Goal: Book appointment/travel/reservation

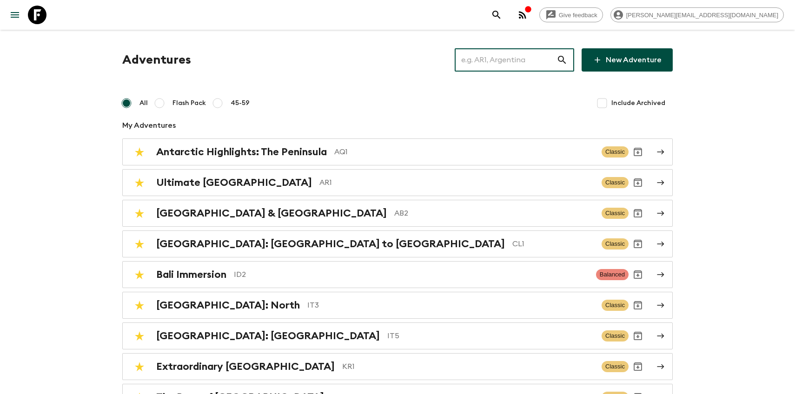
click at [519, 66] on input "text" at bounding box center [506, 60] width 102 height 26
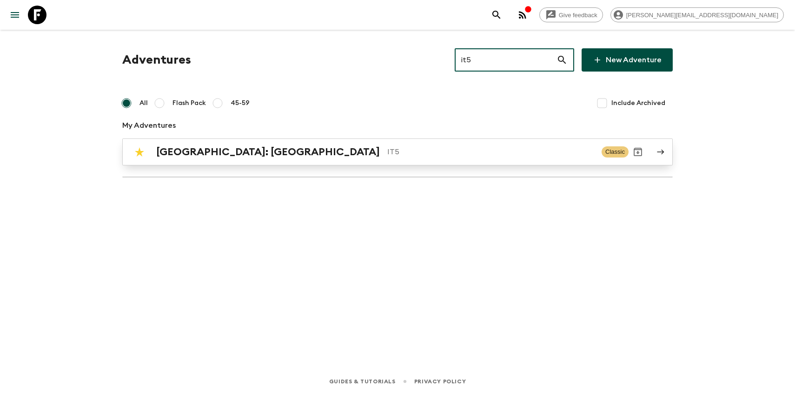
type input "it5"
click at [387, 148] on p "IT5" at bounding box center [490, 151] width 207 height 11
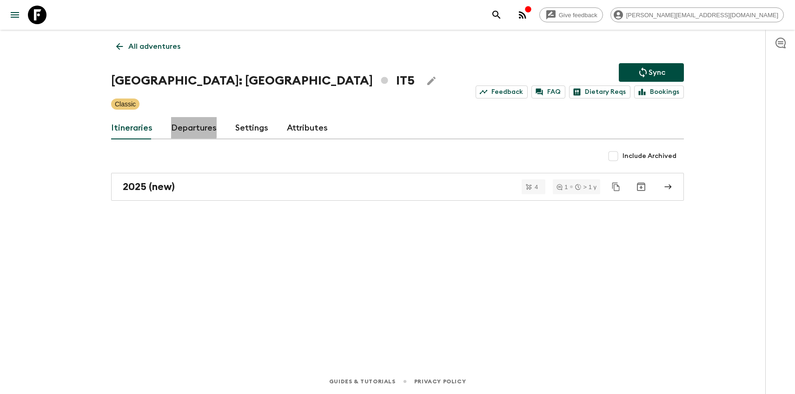
click at [176, 127] on link "Departures" at bounding box center [194, 128] width 46 height 22
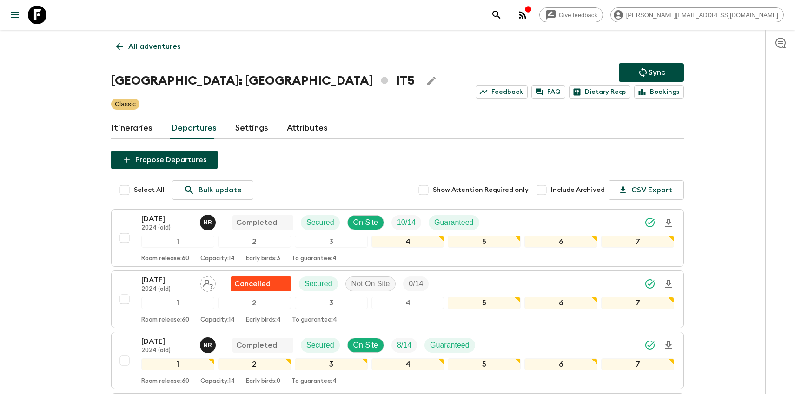
click at [133, 129] on link "Itineraries" at bounding box center [131, 128] width 41 height 22
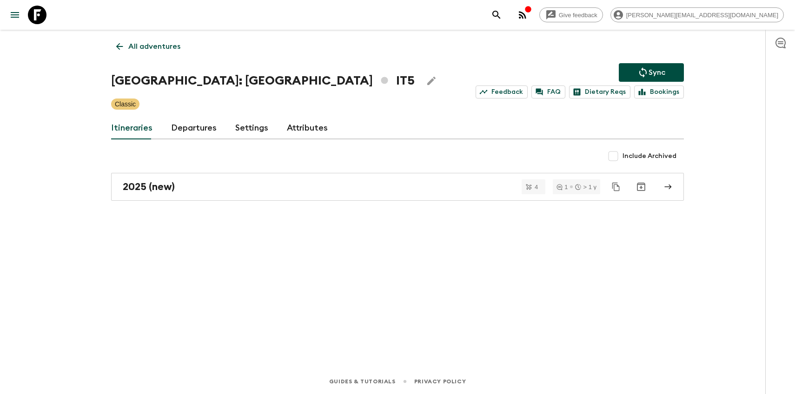
click at [192, 121] on link "Departures" at bounding box center [194, 128] width 46 height 22
